Goal: Information Seeking & Learning: Learn about a topic

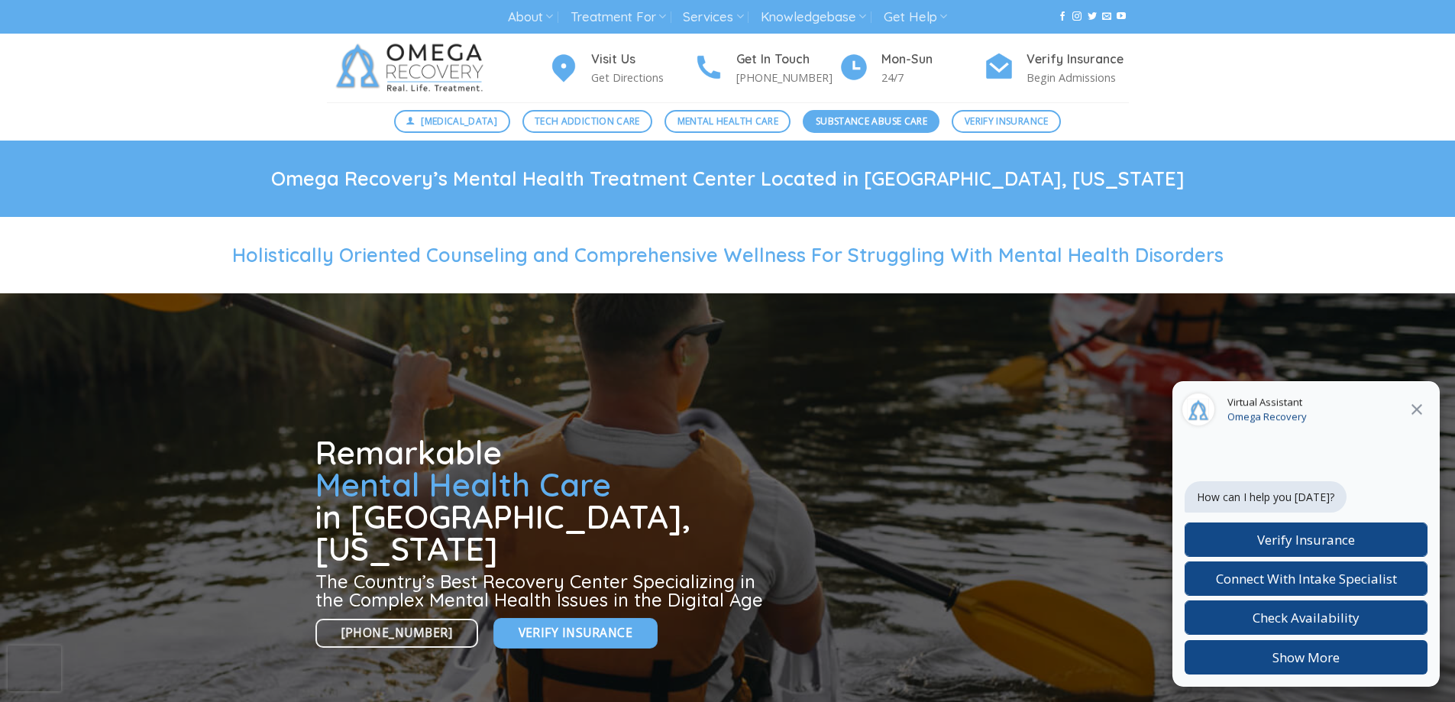
click at [871, 121] on span "Substance Abuse Care" at bounding box center [872, 121] width 112 height 15
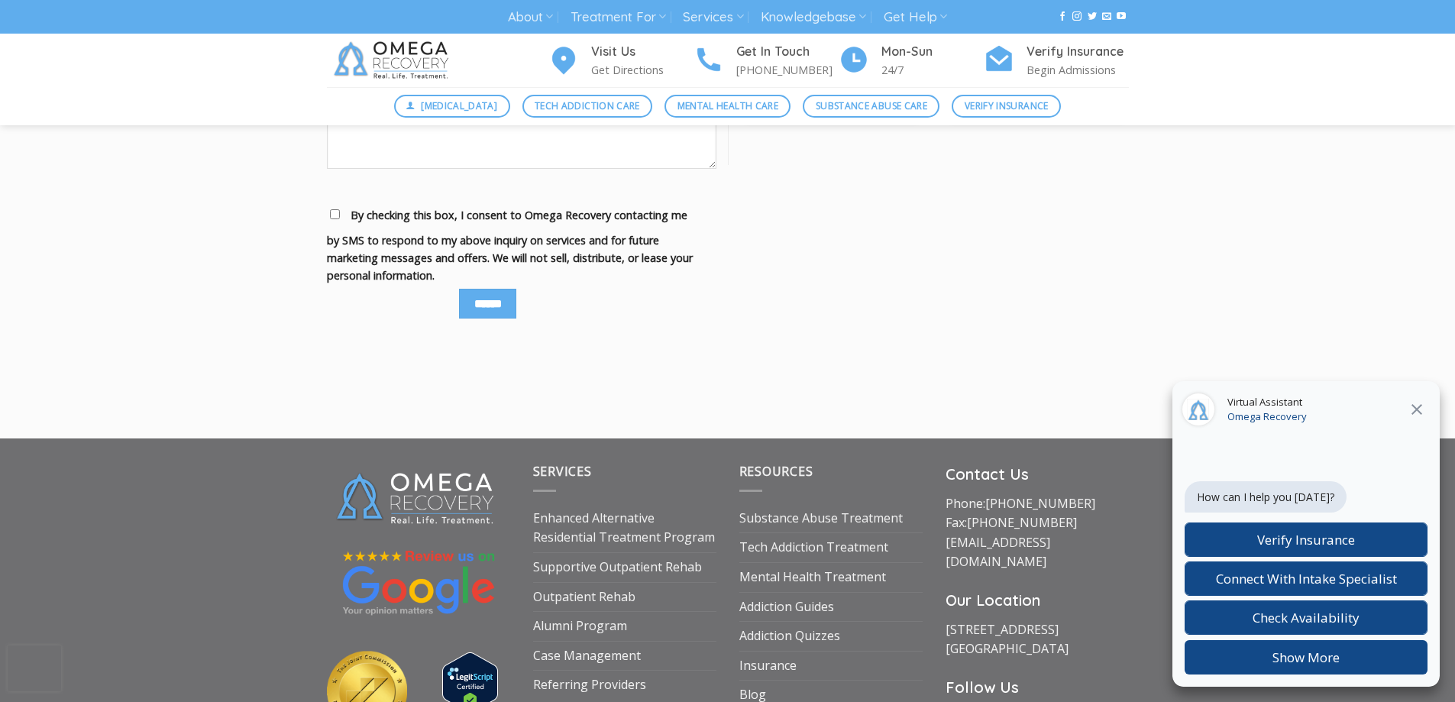
scroll to position [2082, 0]
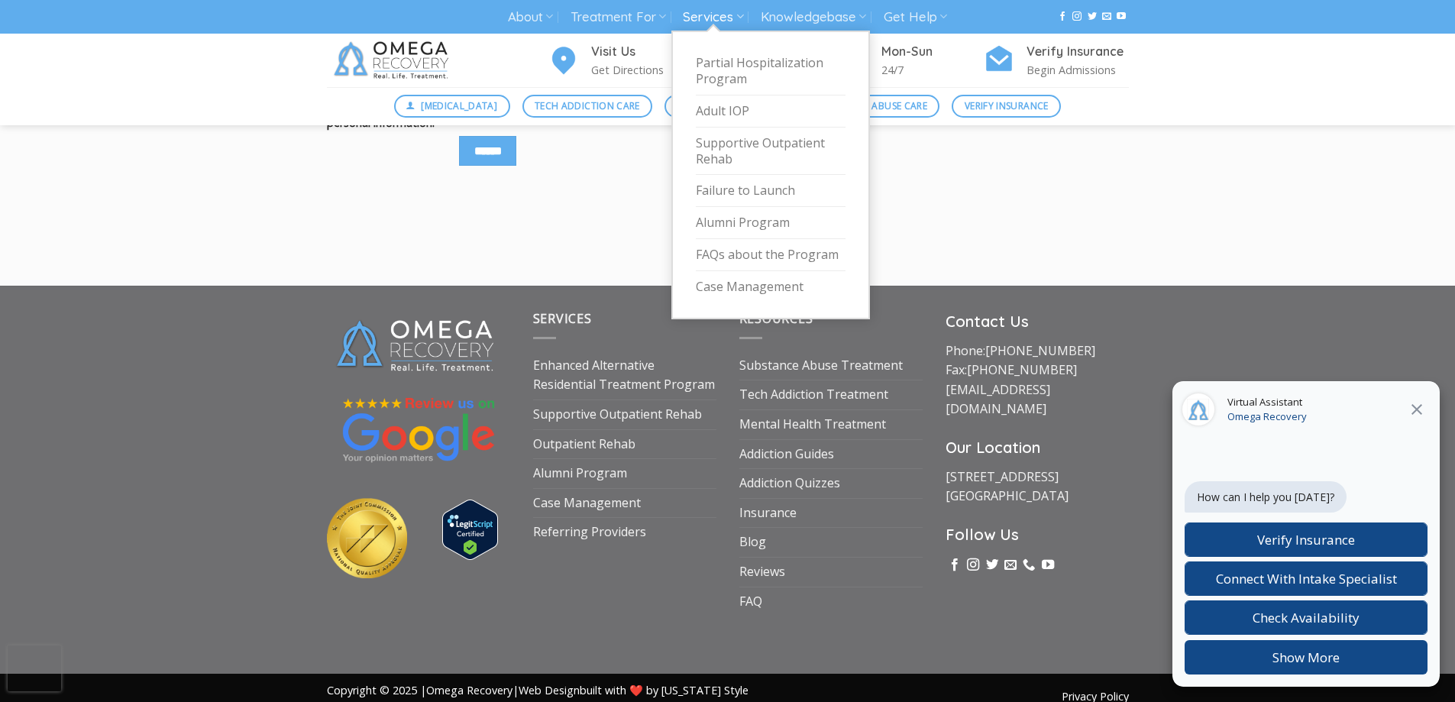
click at [725, 13] on link "Services" at bounding box center [713, 17] width 60 height 28
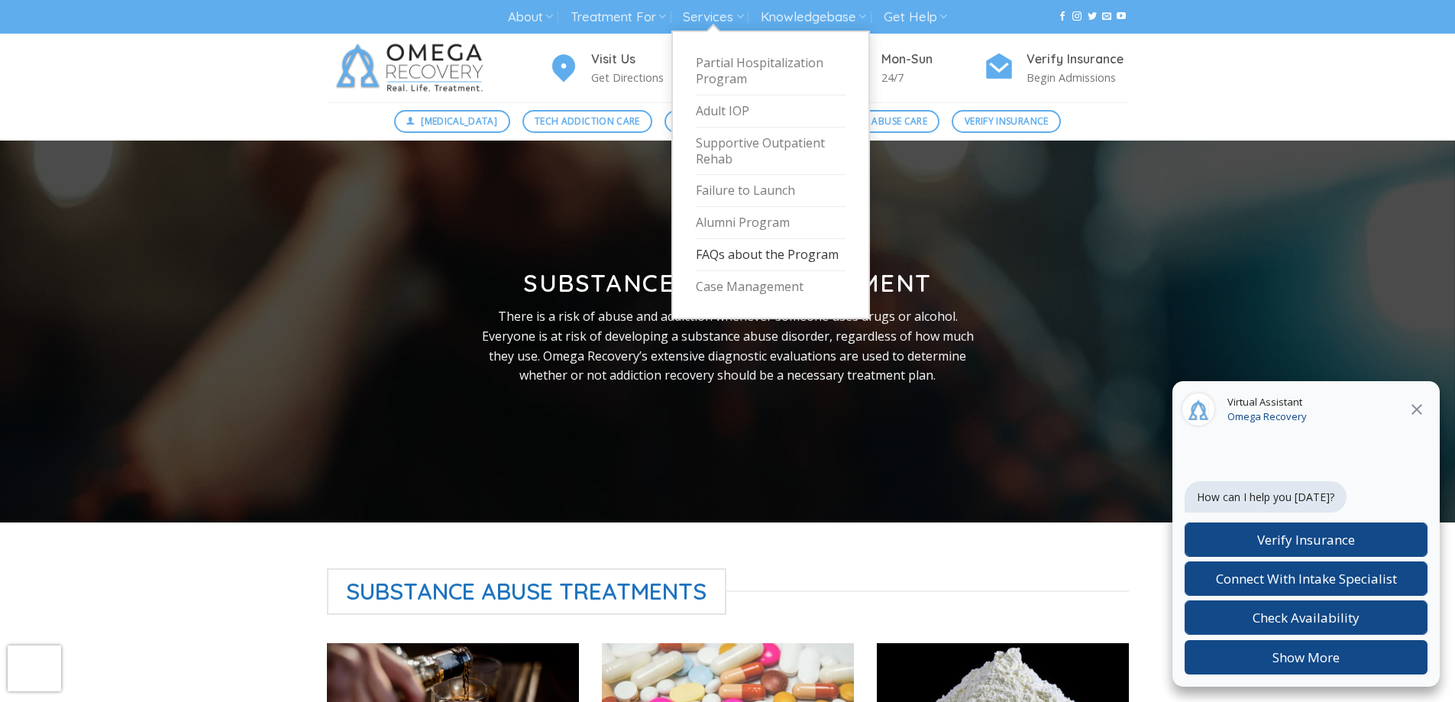
click at [754, 255] on link "FAQs about the Program" at bounding box center [771, 255] width 150 height 32
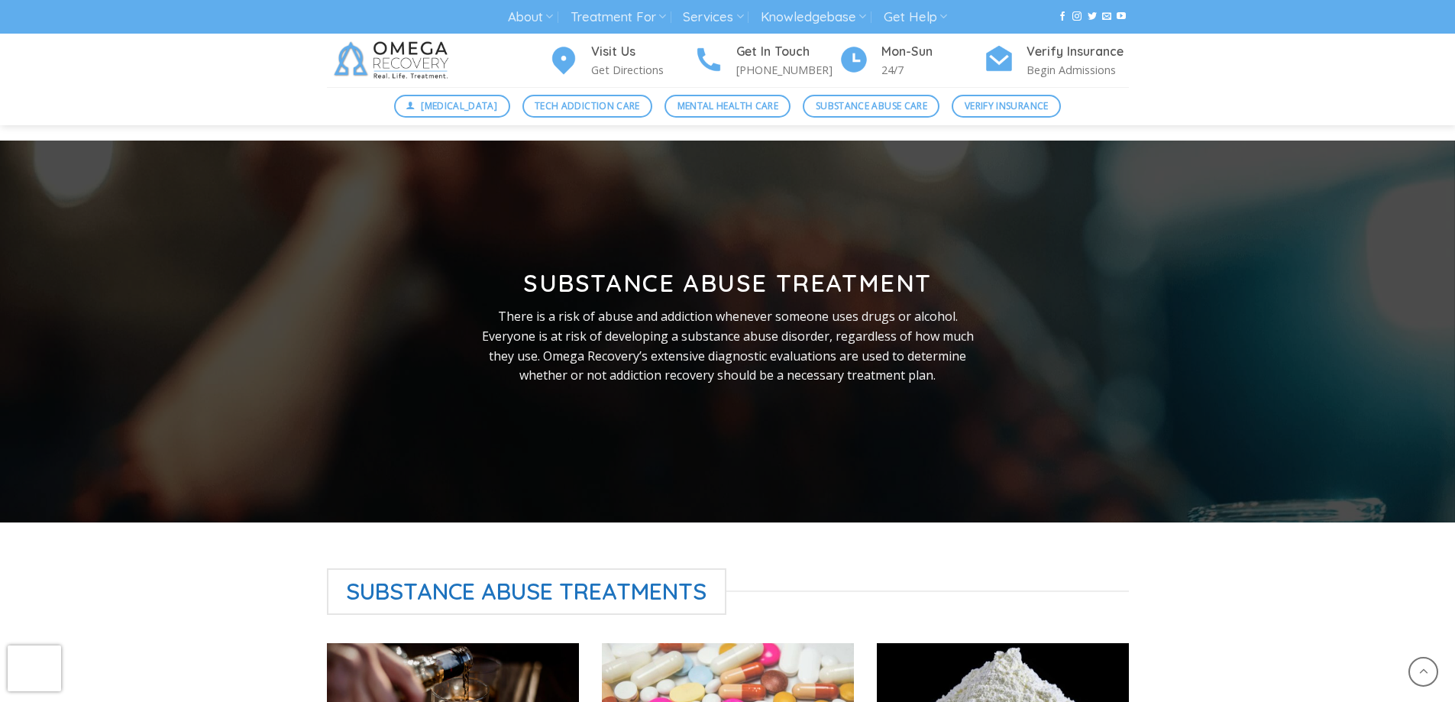
scroll to position [2082, 0]
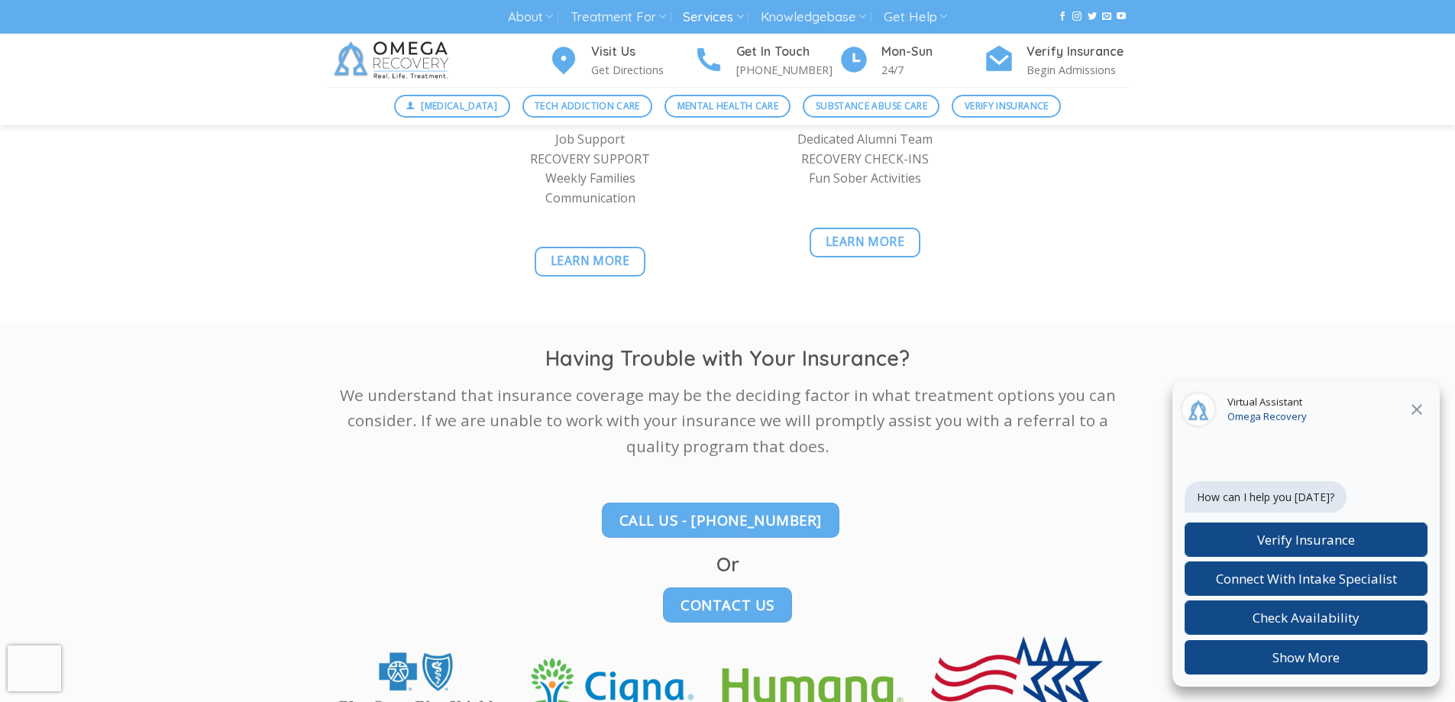
scroll to position [1757, 0]
